Goal: Information Seeking & Learning: Learn about a topic

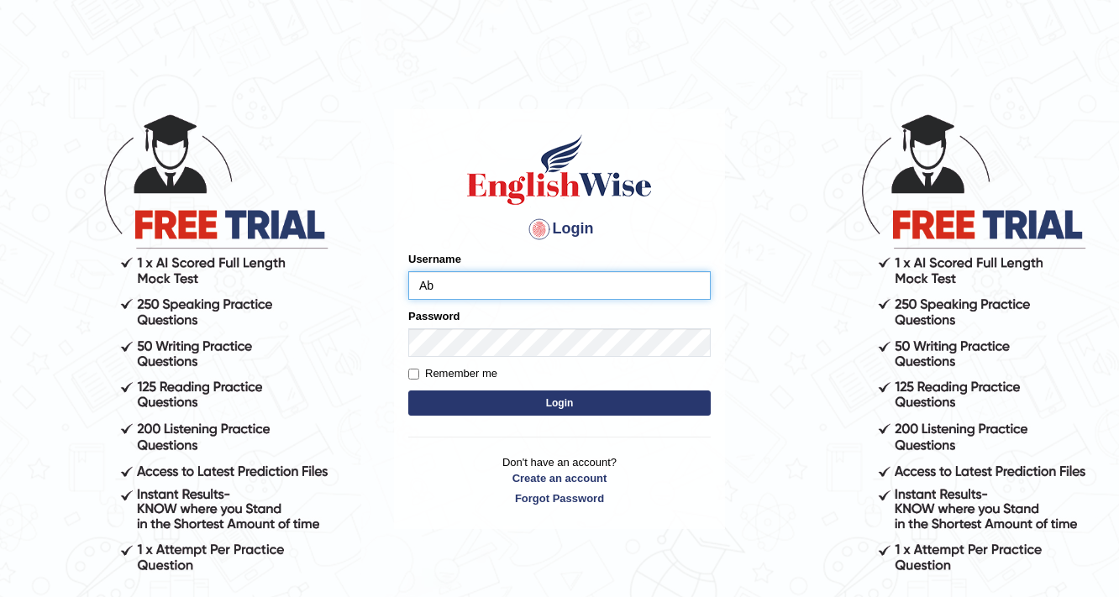
type input "Abanoubsaid"
click at [475, 405] on button "Login" at bounding box center [559, 403] width 302 height 25
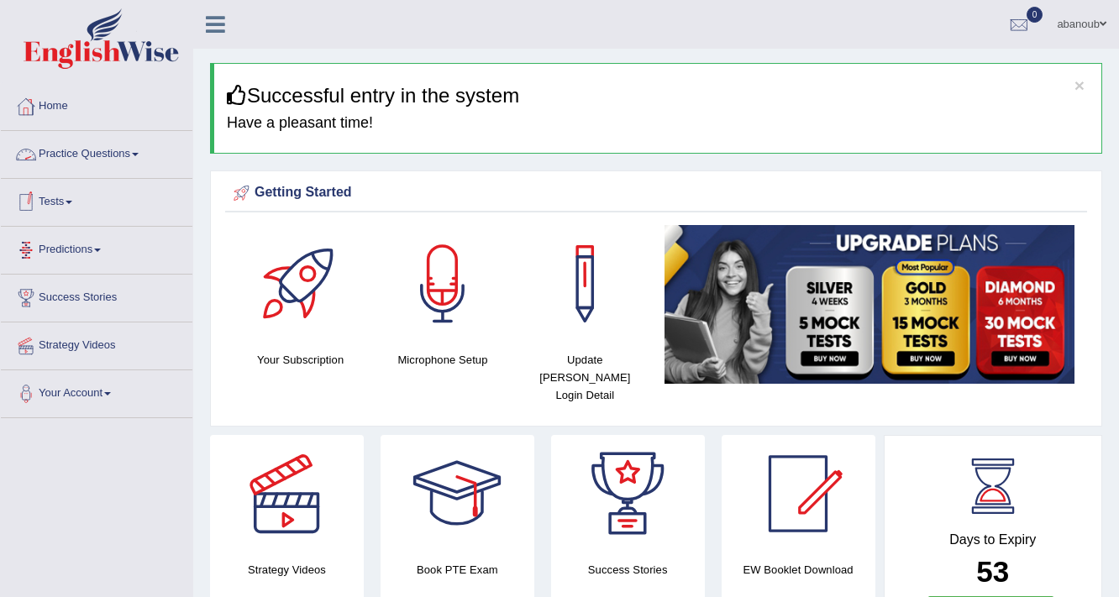
click at [126, 141] on link "Practice Questions" at bounding box center [97, 152] width 192 height 42
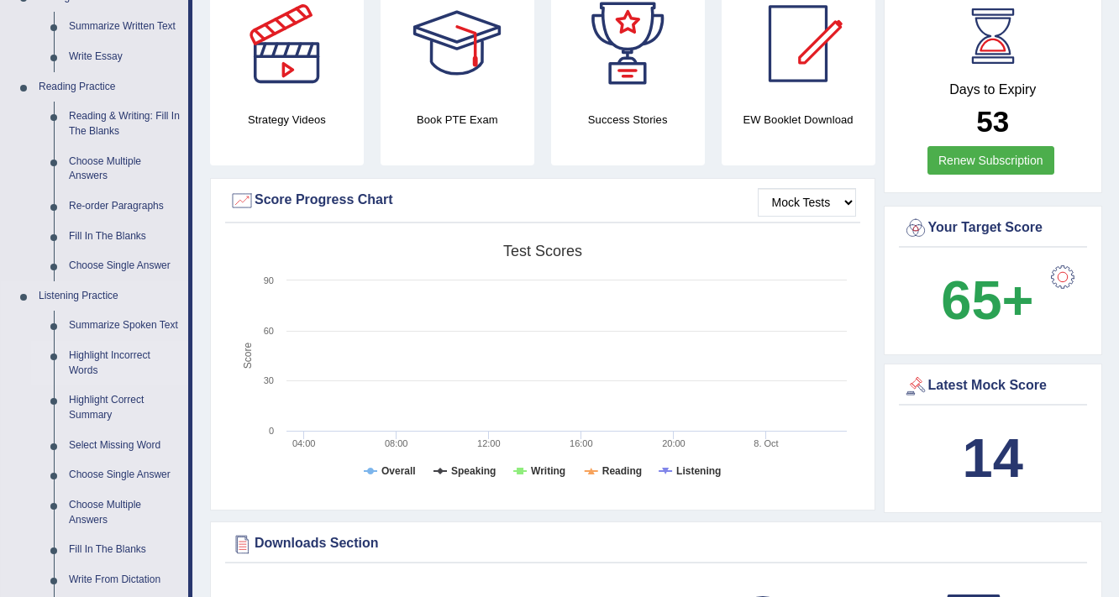
scroll to position [403, 0]
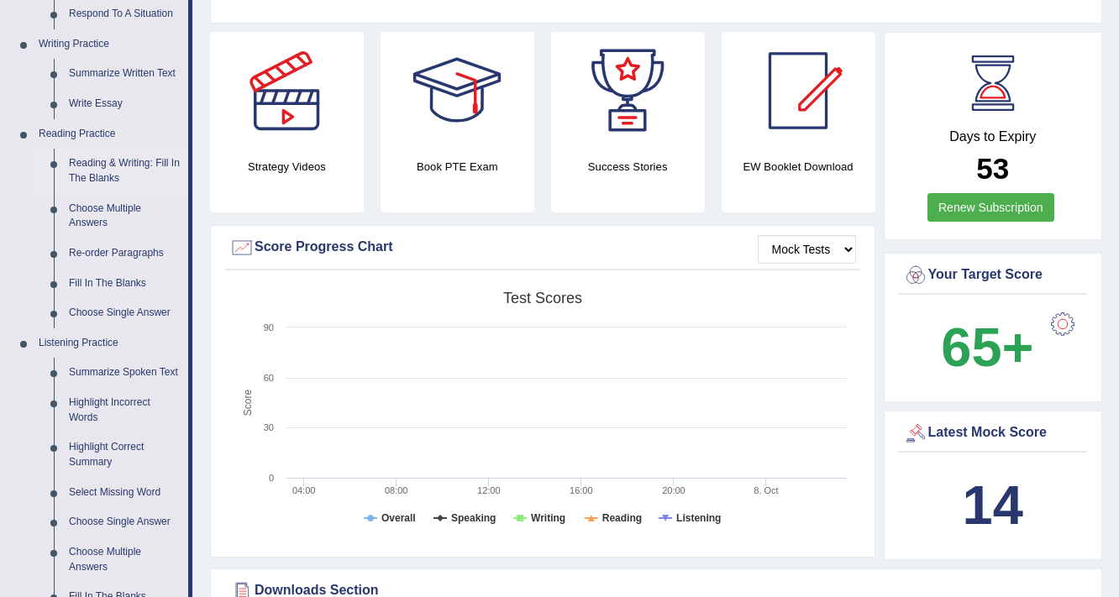
click at [97, 168] on link "Reading & Writing: Fill In The Blanks" at bounding box center [124, 171] width 127 height 45
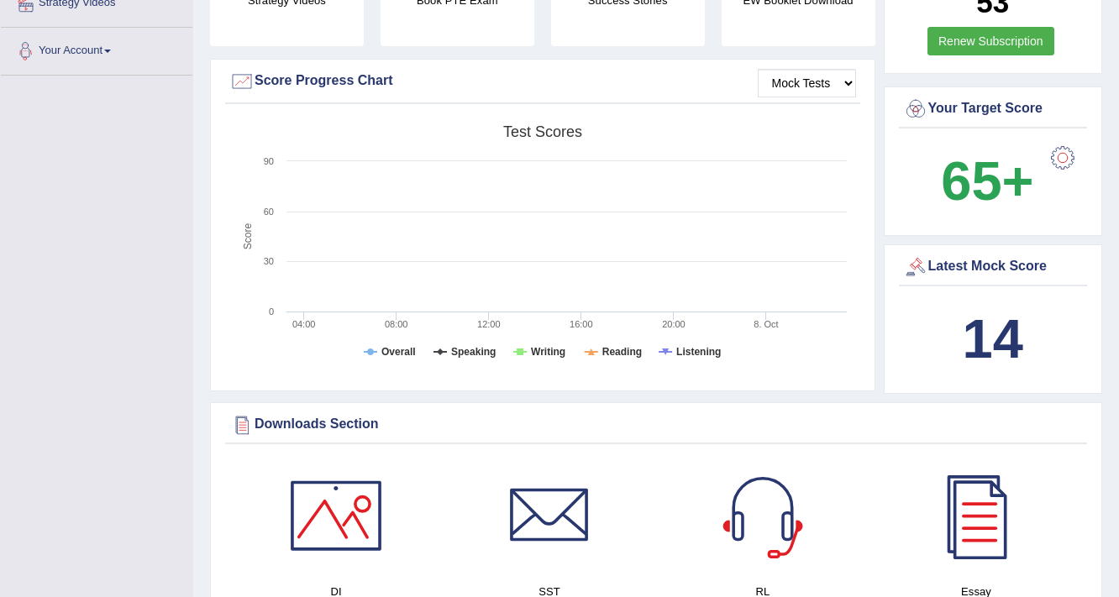
scroll to position [677, 0]
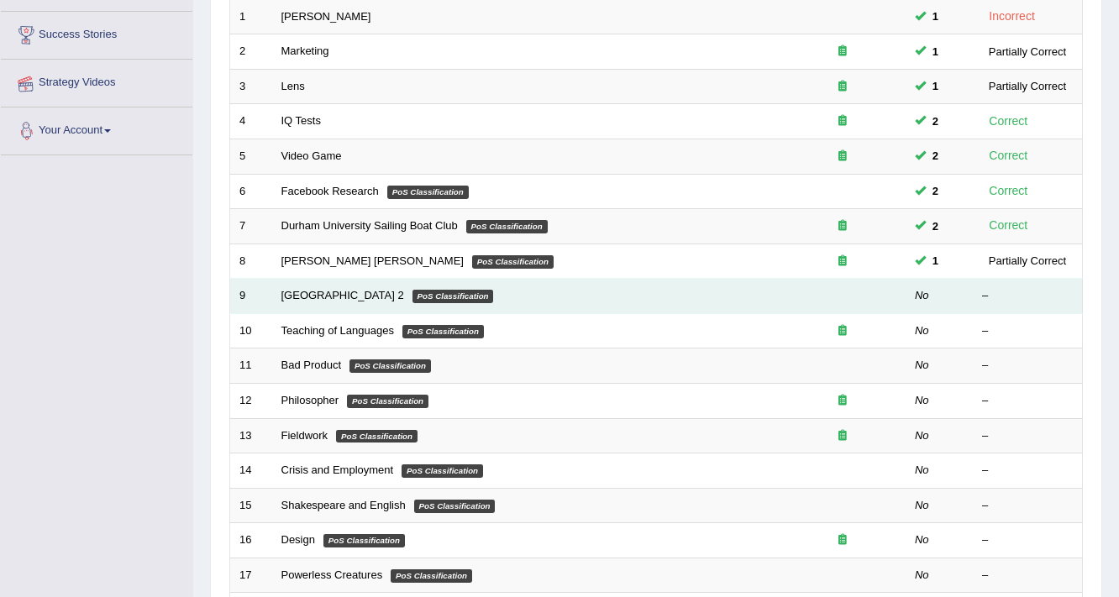
scroll to position [269, 0]
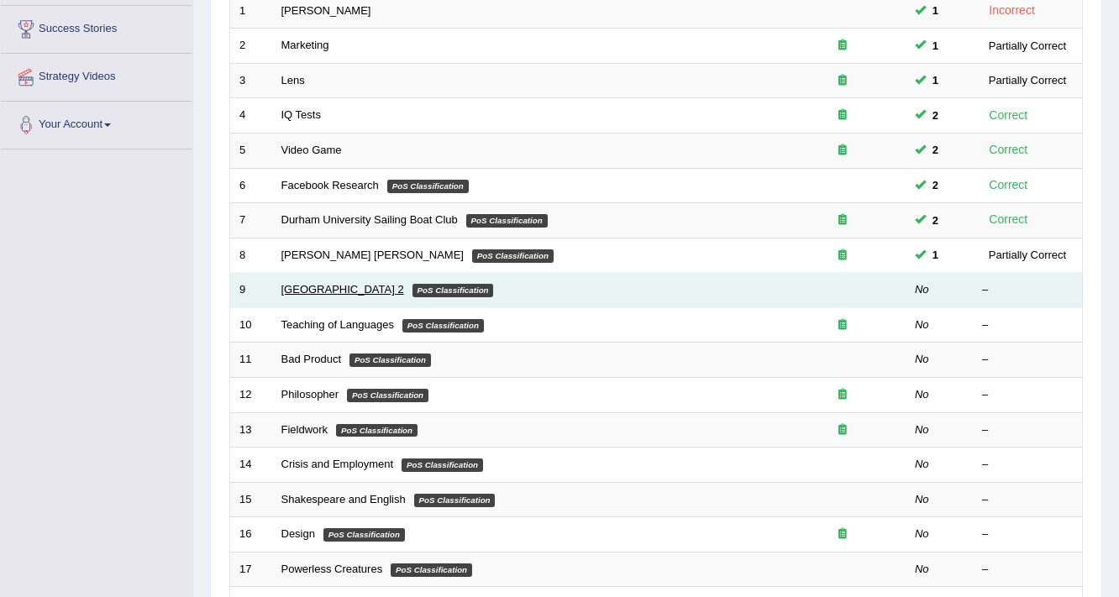
click at [301, 287] on link "[GEOGRAPHIC_DATA] 2" at bounding box center [342, 289] width 123 height 13
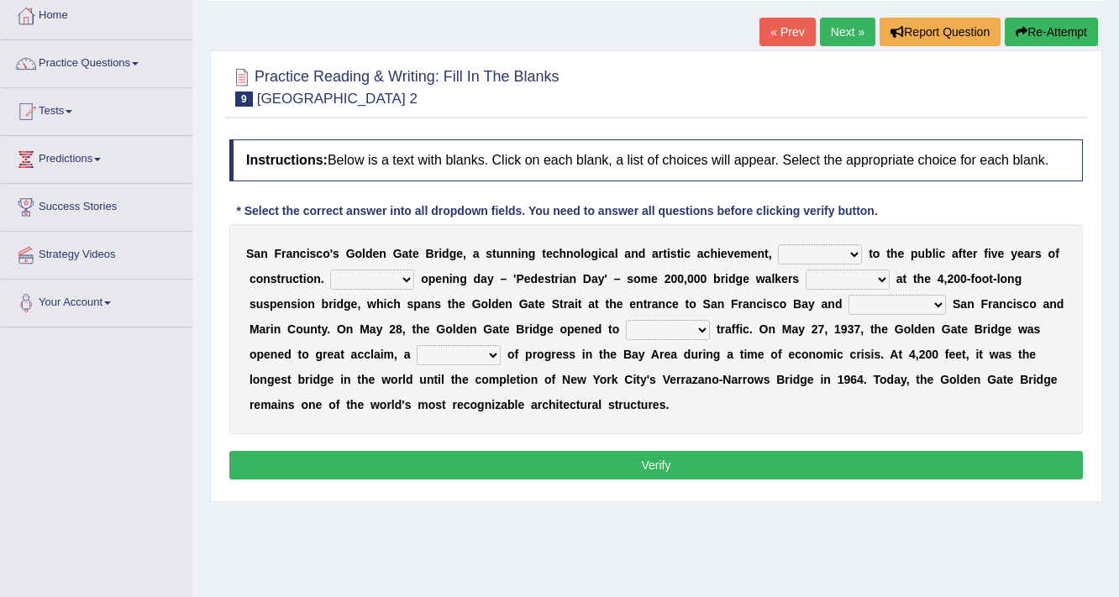
scroll to position [134, 0]
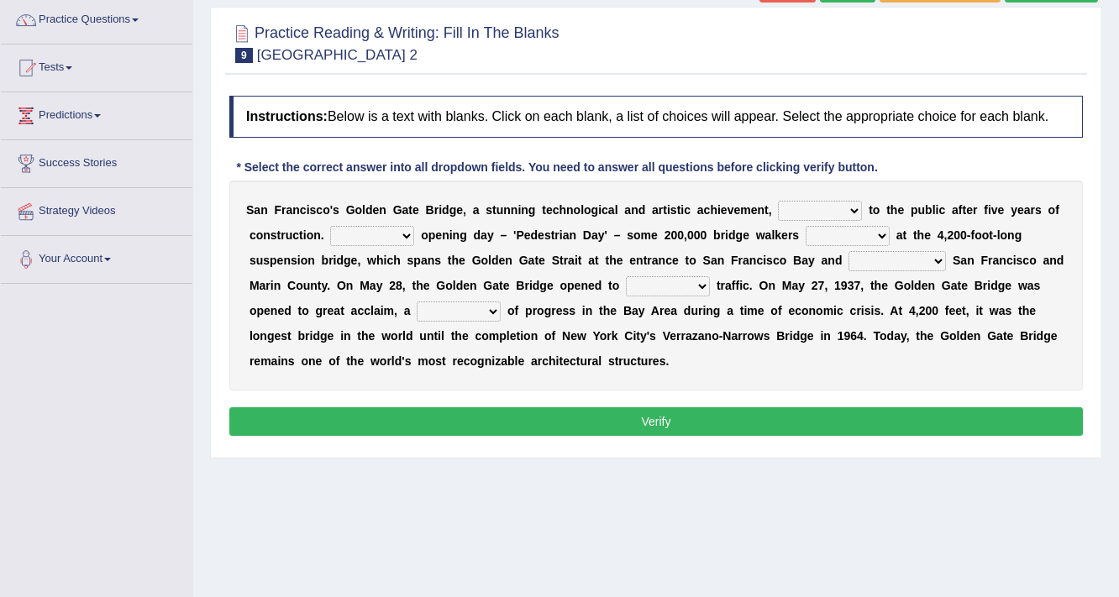
click at [834, 211] on select "opens closes appears equals" at bounding box center [820, 211] width 84 height 20
select select "equals"
click at [778, 201] on select "opens closes appears equals" at bounding box center [820, 211] width 84 height 20
click at [383, 236] on select "On During Since When" at bounding box center [372, 236] width 84 height 20
select select "When"
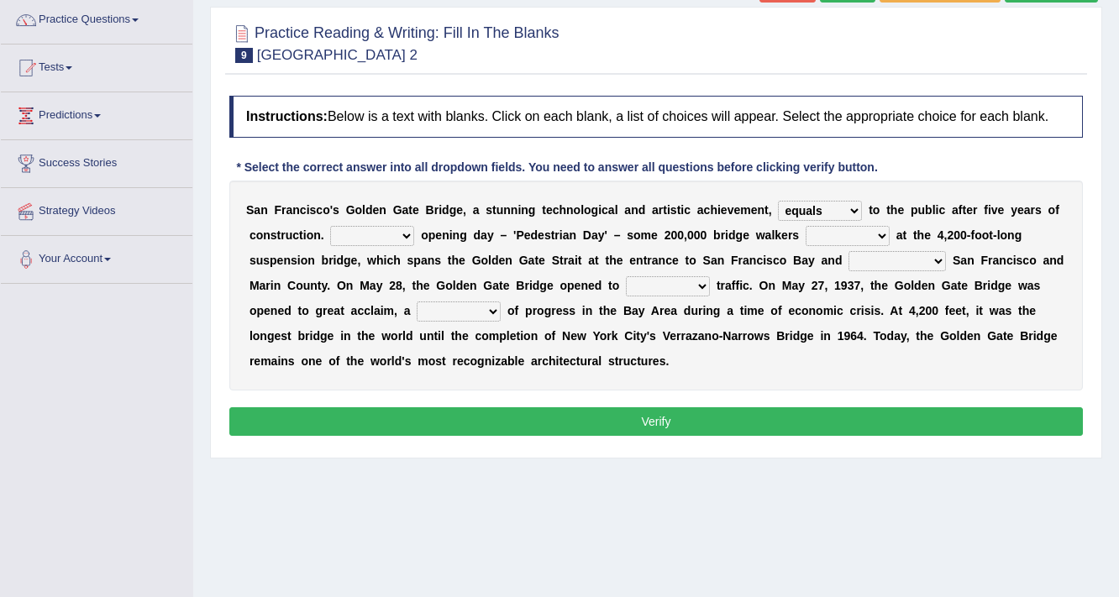
click at [330, 226] on select "On During Since When" at bounding box center [372, 236] width 84 height 20
click at [827, 232] on select "stationed looked marveled laughed" at bounding box center [848, 236] width 84 height 20
select select "looked"
click at [806, 226] on select "stationed looked marveled laughed" at bounding box center [848, 236] width 84 height 20
click at [881, 251] on select "separates connects channels differentiates" at bounding box center [897, 261] width 97 height 20
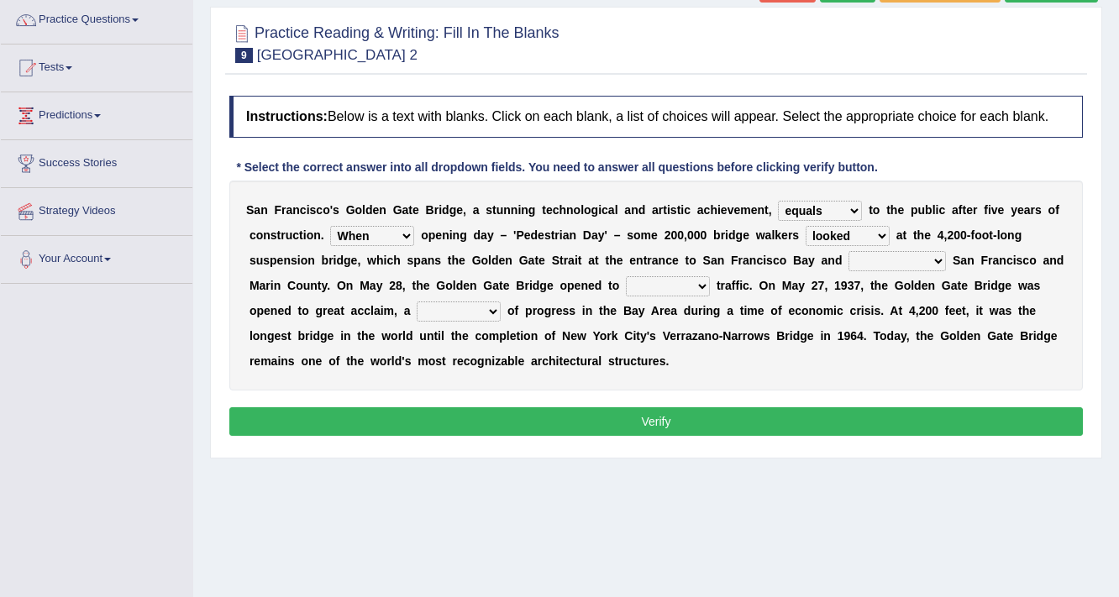
select select "connects"
click at [849, 251] on select "separates connects channels differentiates" at bounding box center [897, 261] width 97 height 20
click at [471, 313] on select "denial symbol technique yield" at bounding box center [459, 312] width 84 height 20
click at [666, 279] on select "aquatic vehicular airborne watertight" at bounding box center [668, 286] width 84 height 20
select select "aquatic"
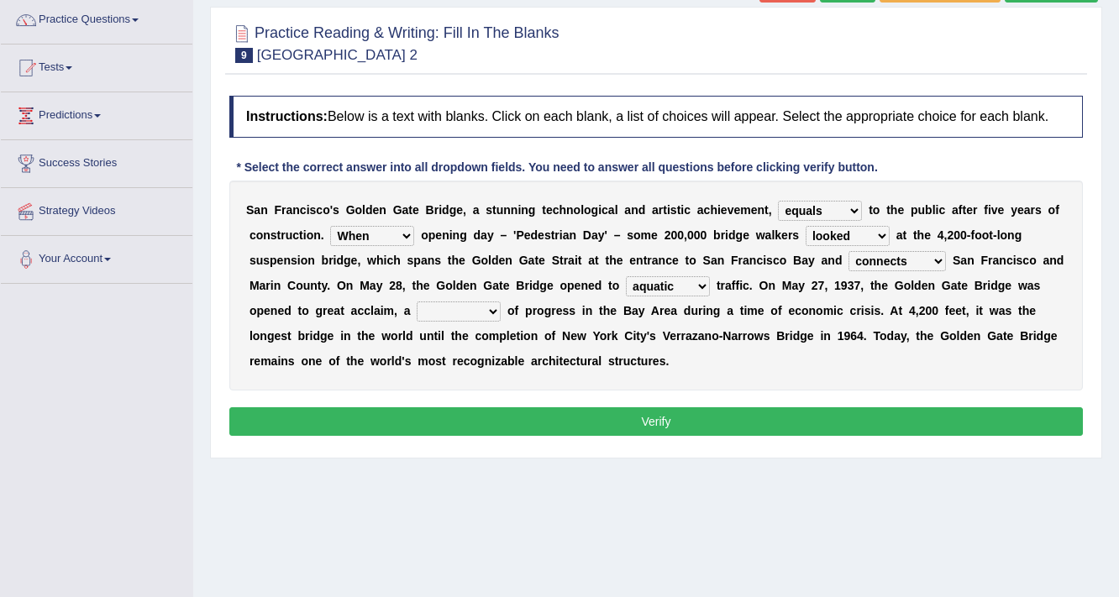
click at [626, 276] on select "aquatic vehicular airborne watertight" at bounding box center [668, 286] width 84 height 20
click at [486, 316] on select "denial symbol technique yield" at bounding box center [459, 312] width 84 height 20
click at [541, 385] on div "S a n F r a n c i s c o ' s G o l d e n G a t e B r i d g e , a s t u n n i n g…" at bounding box center [656, 286] width 854 height 210
click at [484, 313] on select "denial symbol technique yield" at bounding box center [459, 312] width 84 height 20
select select "technique"
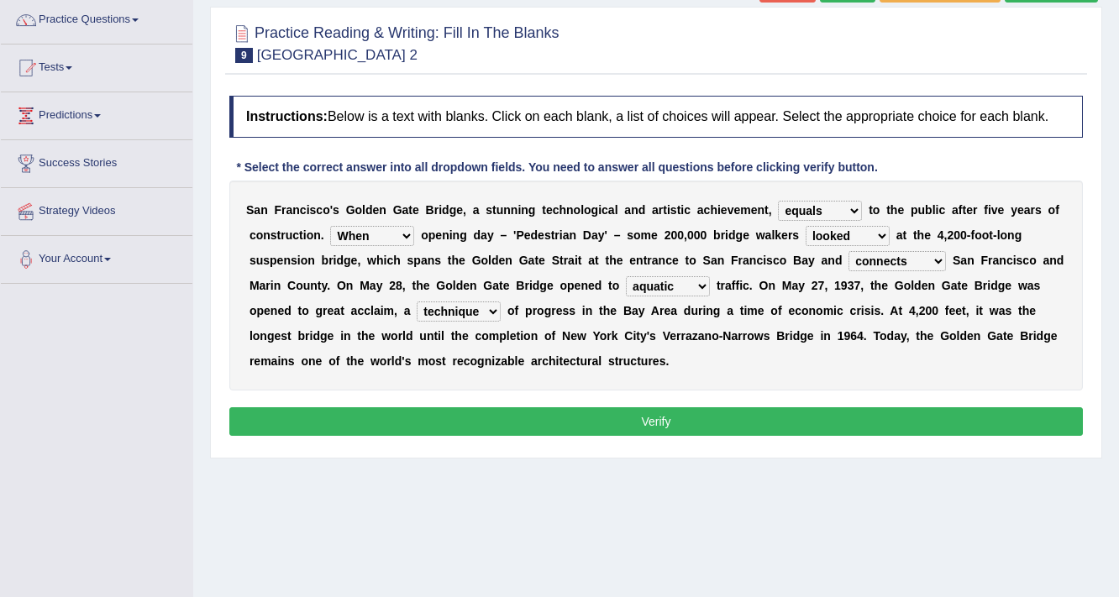
click at [417, 302] on select "denial symbol technique yield" at bounding box center [459, 312] width 84 height 20
click at [502, 426] on button "Verify" at bounding box center [656, 422] width 854 height 29
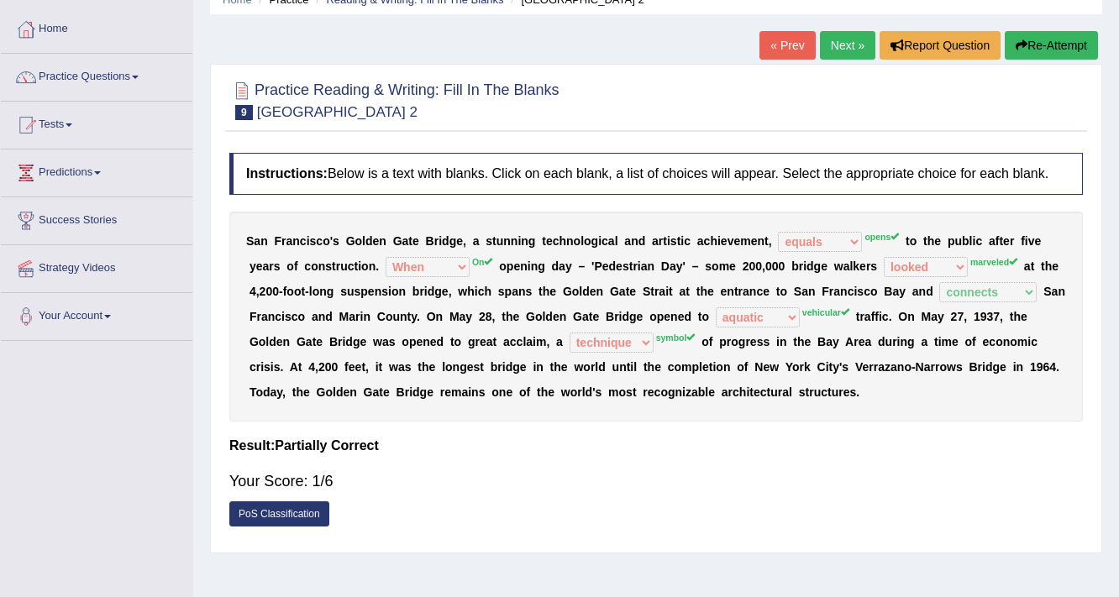
scroll to position [0, 0]
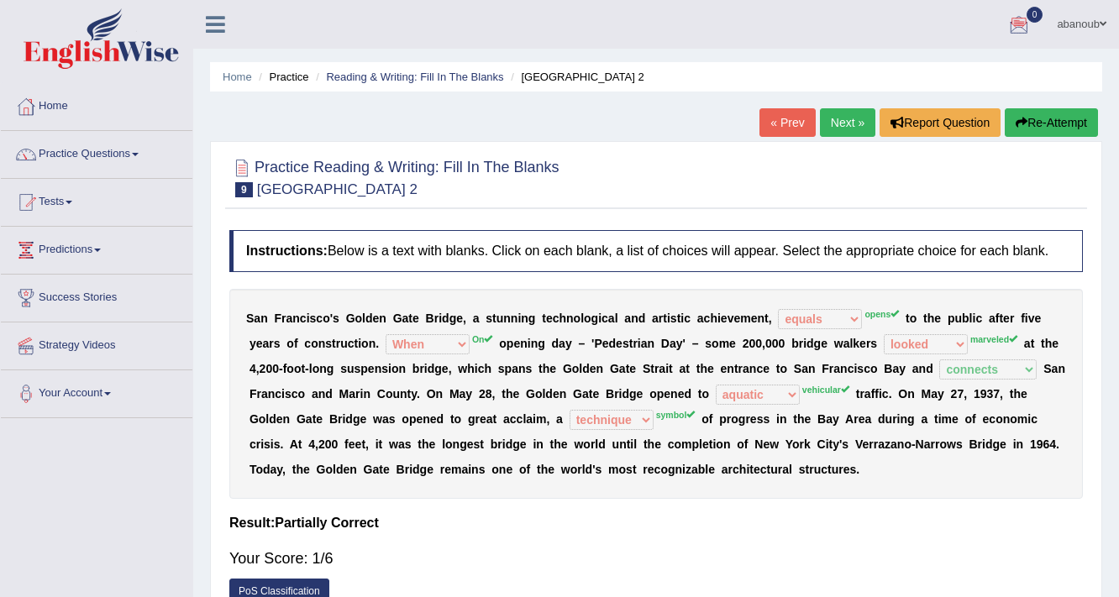
click at [1016, 125] on icon "button" at bounding box center [1022, 123] width 12 height 12
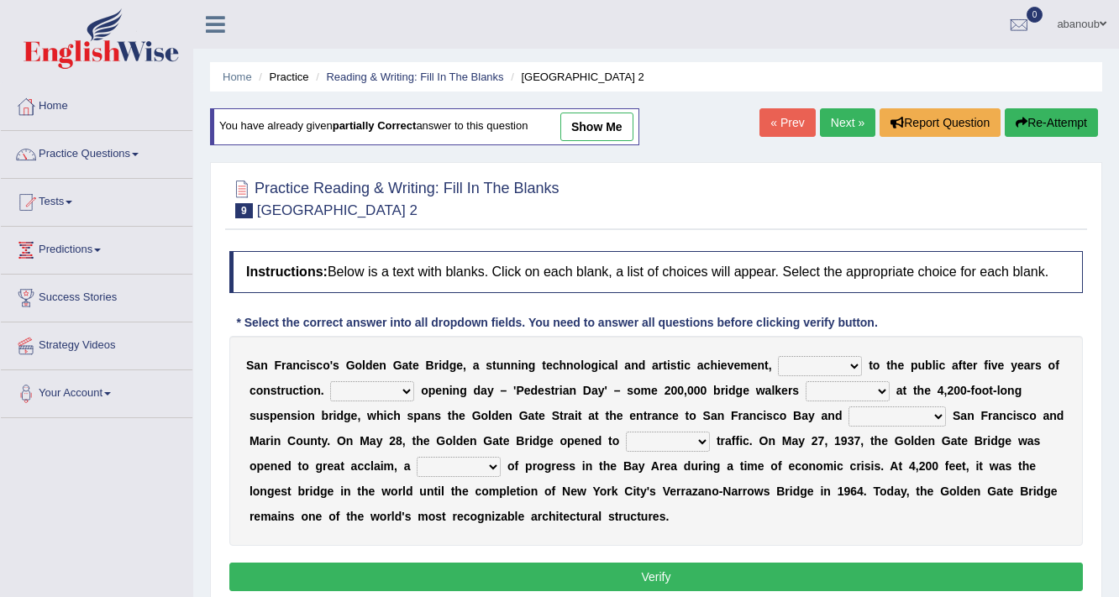
click at [834, 356] on select "opens closes appears equals" at bounding box center [820, 366] width 84 height 20
select select "equals"
click at [778, 356] on select "opens closes appears equals" at bounding box center [820, 366] width 84 height 20
click at [54, 124] on link "Home" at bounding box center [97, 104] width 192 height 42
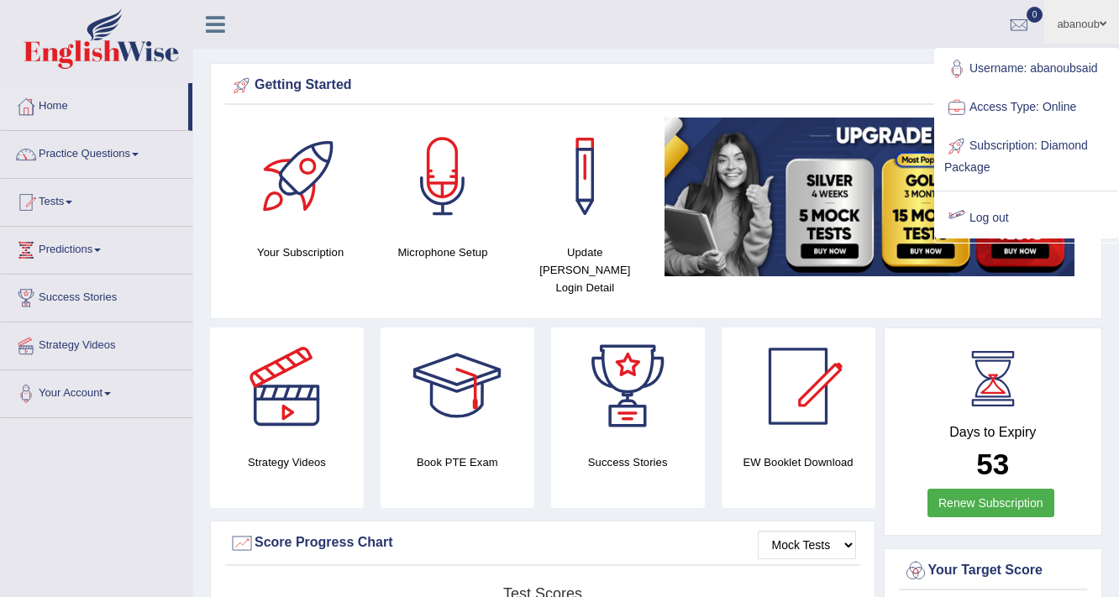
click at [992, 216] on link "Log out" at bounding box center [1026, 218] width 181 height 39
